Goal: Task Accomplishment & Management: Manage account settings

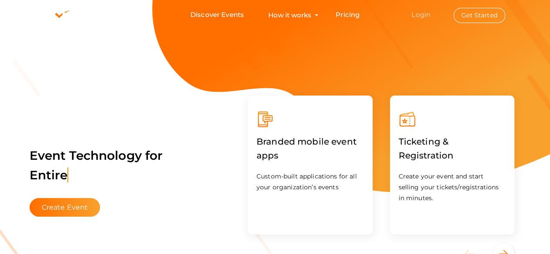
click at [424, 13] on link "Login" at bounding box center [420, 14] width 19 height 8
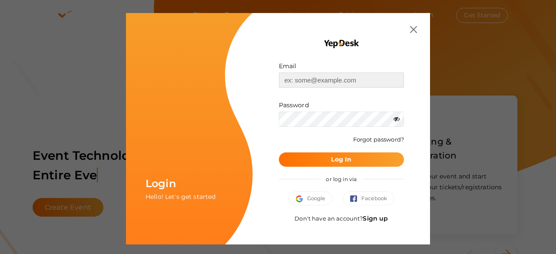
type input "[DOMAIN_NAME][EMAIL_ADDRESS][DOMAIN_NAME]"
click at [346, 159] on b "Log In" at bounding box center [341, 160] width 20 height 8
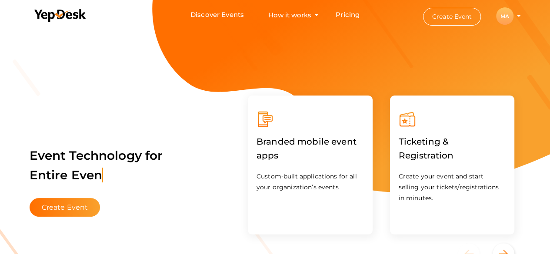
click at [502, 17] on div "MA" at bounding box center [504, 15] width 17 height 17
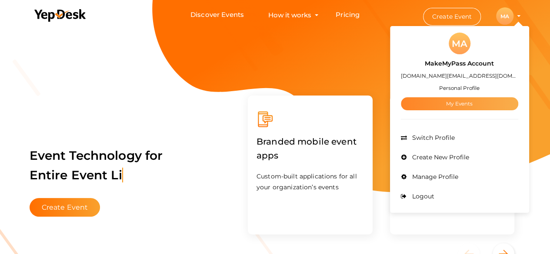
click at [464, 100] on link "My Events" at bounding box center [459, 103] width 117 height 13
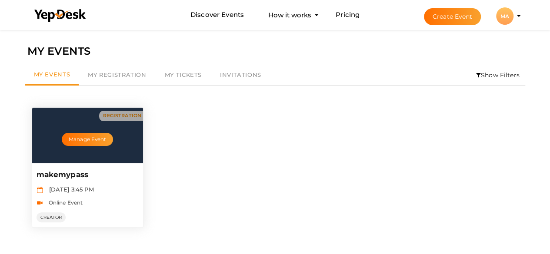
click at [106, 153] on div "Manage Event" at bounding box center [87, 136] width 111 height 56
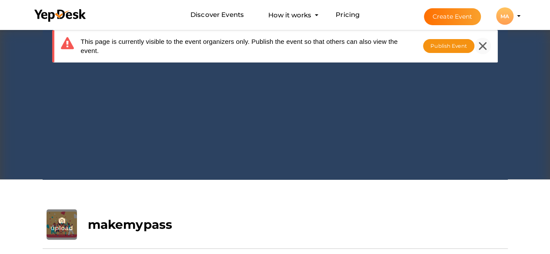
click at [481, 46] on icon at bounding box center [482, 46] width 8 height 8
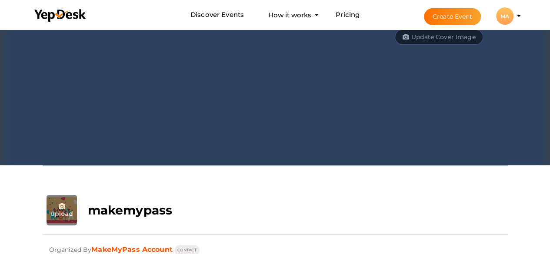
scroll to position [217, 0]
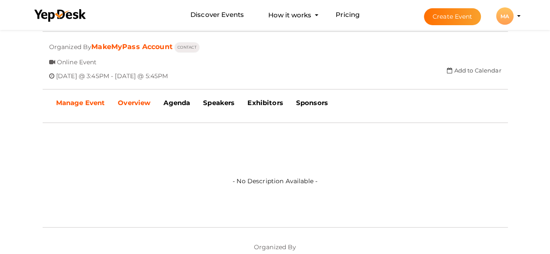
click at [82, 100] on b "Manage Event" at bounding box center [80, 103] width 49 height 8
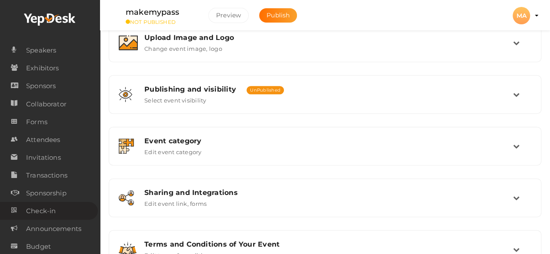
scroll to position [67, 0]
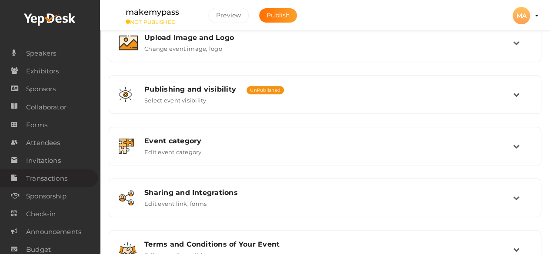
click at [47, 183] on span "Transactions" at bounding box center [46, 178] width 41 height 17
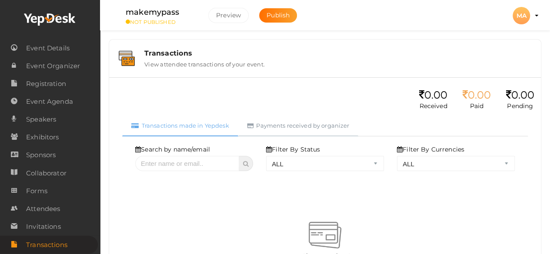
click at [288, 121] on link "Payments received by organizer" at bounding box center [298, 125] width 120 height 21
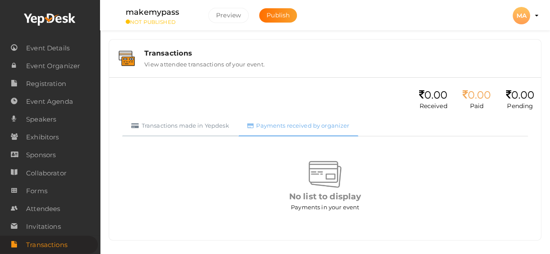
click at [193, 127] on link "Transactions made in Yepdesk" at bounding box center [180, 125] width 116 height 21
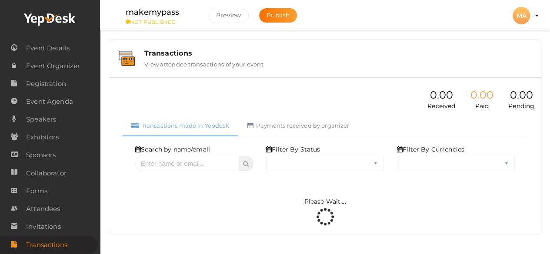
select select "ALL"
